Goal: Information Seeking & Learning: Learn about a topic

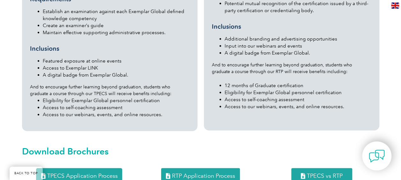
scroll to position [702, 0]
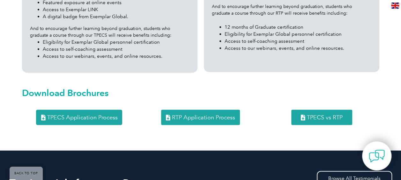
click at [310, 110] on link "TPECS vs RTP" at bounding box center [321, 117] width 61 height 15
click at [80, 115] on span "TPECS Application Process" at bounding box center [82, 118] width 70 height 6
click at [181, 110] on link "RTP Application Process" at bounding box center [200, 117] width 79 height 15
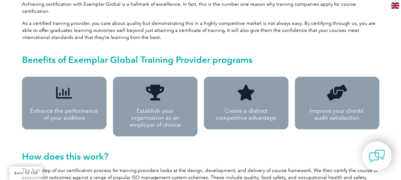
scroll to position [287, 0]
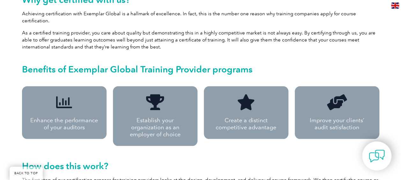
click at [178, 64] on h2 "Benefits of Exemplar Global Training Provider programs" at bounding box center [200, 69] width 357 height 10
click at [189, 64] on h2 "Benefits of Exemplar Global Training Provider programs" at bounding box center [200, 69] width 357 height 10
click at [226, 65] on h2 "Benefits of Exemplar Global Training Provider programs" at bounding box center [200, 69] width 357 height 10
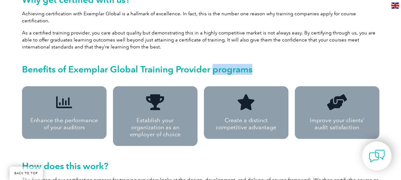
click at [226, 65] on h2 "Benefits of Exemplar Global Training Provider programs" at bounding box center [200, 69] width 357 height 10
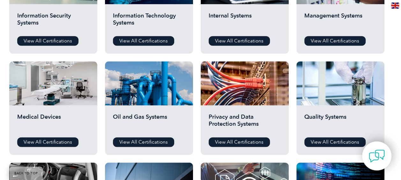
scroll to position [319, 0]
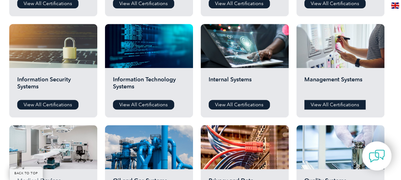
click at [329, 105] on link "View All Certifications" at bounding box center [334, 105] width 61 height 10
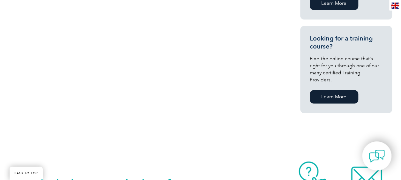
scroll to position [351, 0]
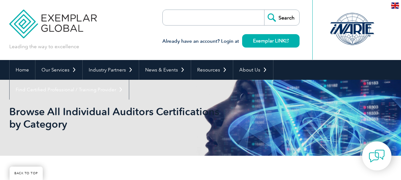
scroll to position [317, 0]
